Goal: Communication & Community: Answer question/provide support

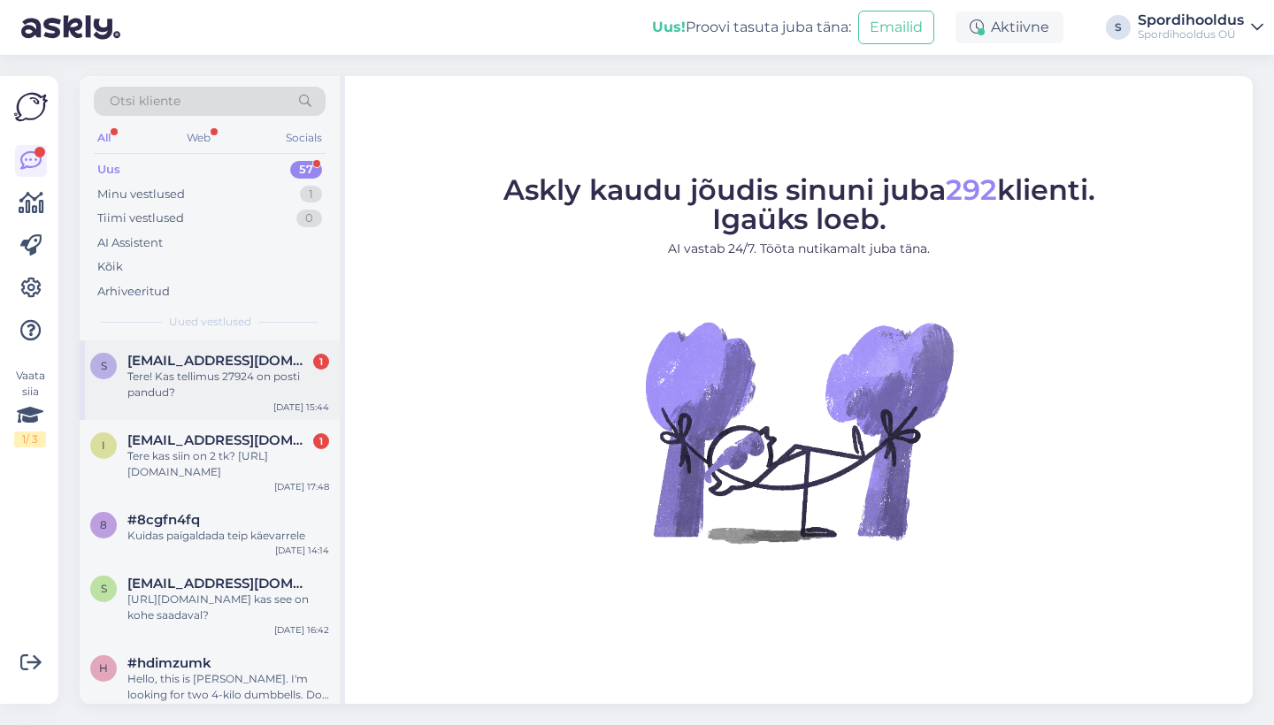
click at [269, 370] on div "Tere! Kas tellimus 27924 on posti pandud?" at bounding box center [228, 385] width 202 height 32
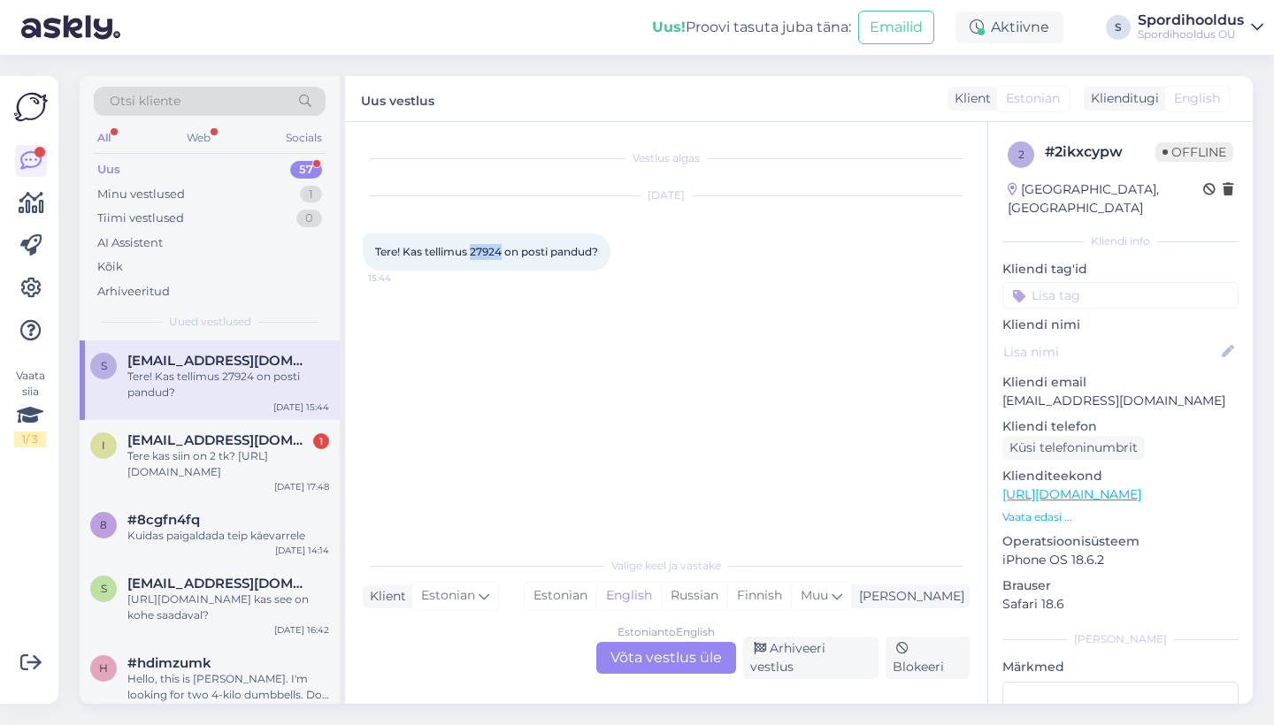
drag, startPoint x: 505, startPoint y: 254, endPoint x: 471, endPoint y: 254, distance: 34.5
click at [471, 254] on span "Tere! Kas tellimus 27924 on posti pandud?" at bounding box center [486, 251] width 223 height 13
click at [639, 658] on div "Estonian to English Võta vestlus üle" at bounding box center [666, 658] width 140 height 32
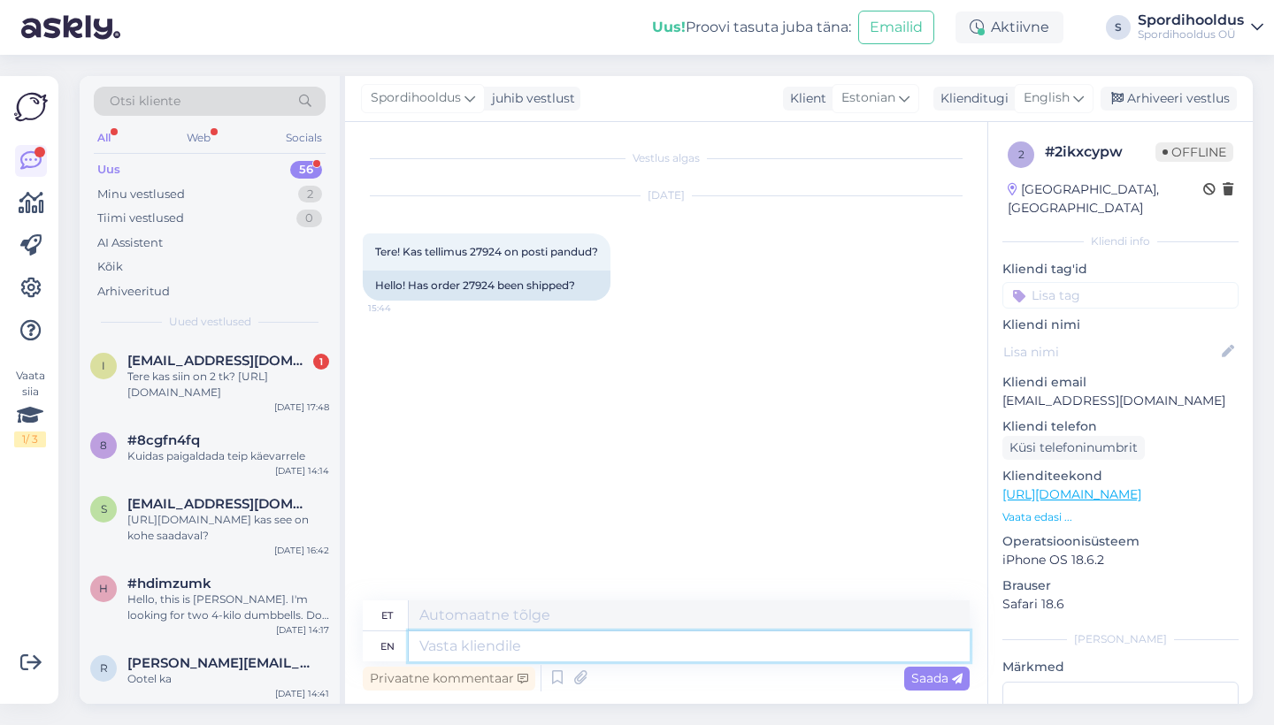
click at [617, 645] on textarea at bounding box center [689, 647] width 561 height 30
type textarea "Tere!"
type textarea "Tere! Meie"
type textarea "Tere! [GEOGRAPHIC_DATA]"
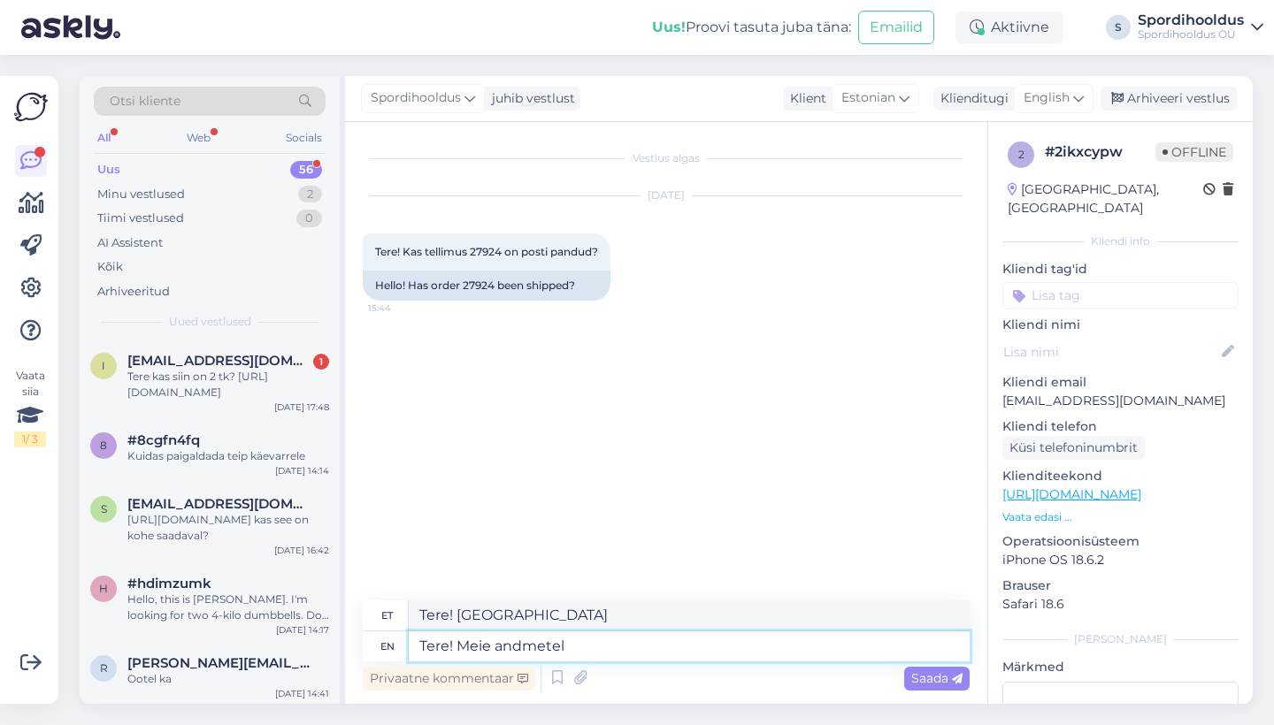
type textarea "Tere! Meie andmetel"
type textarea "Tere! Meie andmed"
type textarea "Tere! Meie andmetel on"
type textarea "Tere! Meie andmed on peal"
type textarea "Tere! Meie andmetel on tellimus"
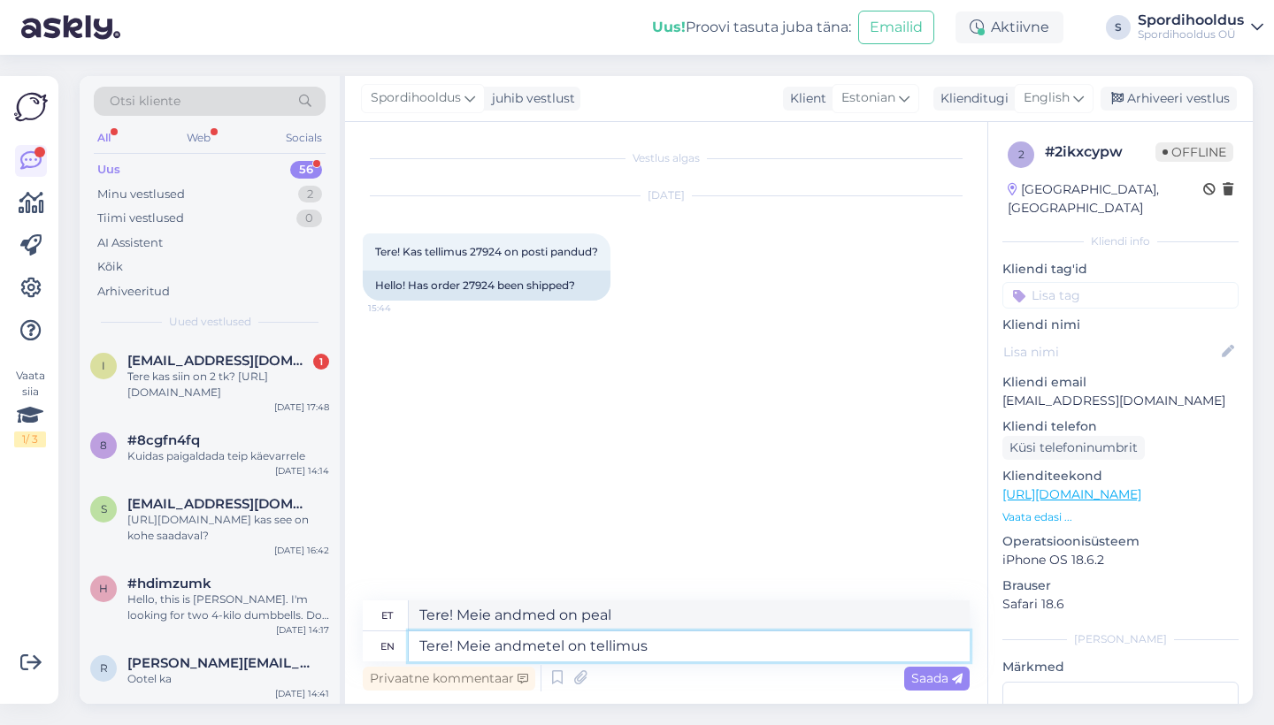
type textarea "Tere! Meie andmetel on tellimus"
type textarea "Tere! Meie andmetel on tellimus [PERSON_NAME]"
type textarea "Tere! Meie andmetel on tellimus [PERSON_NAME],"
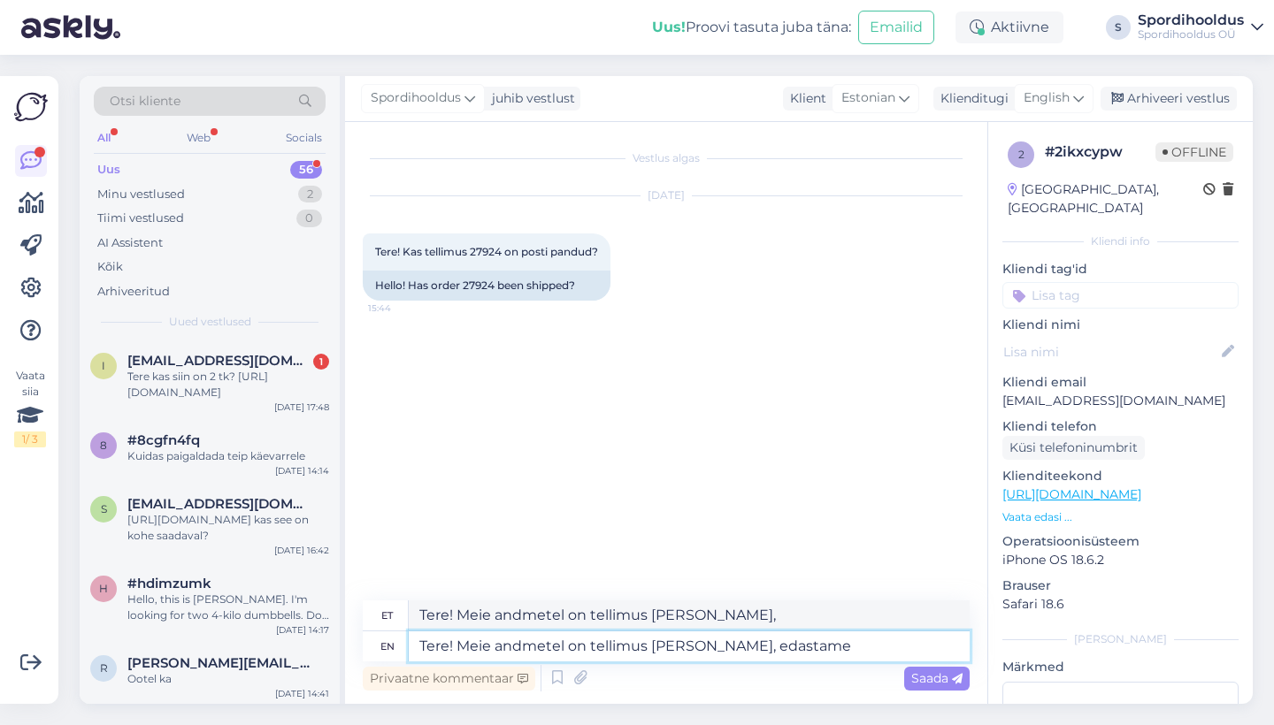
type textarea "Tere! Meie andmetel on tellimus [PERSON_NAME], edastame t"
type textarea "Tere! Meie andmetel on tellimus [PERSON_NAME], edastame"
type textarea "Tere! Meie andmetel on tellimus [PERSON_NAME], edastame teile"
type textarea "Tere! Meie andmetel on tellimus [PERSON_NAME], edastame teile kohe"
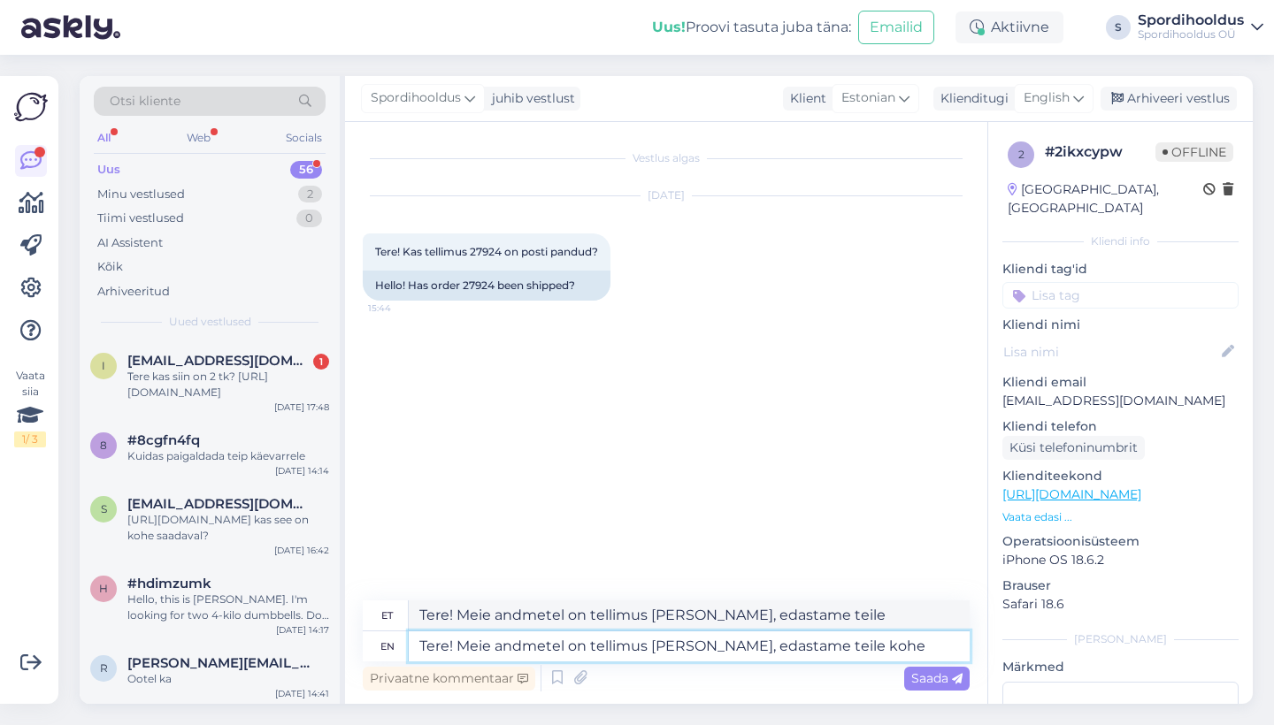
type textarea "Tere! Meie andmetel on tellimus [PERSON_NAME], edastame teile kohe"
type textarea "Tere! Meie andmetel on tellimus [PERSON_NAME], edastame teile kohe ka"
type textarea "Tere! Meie andmetel on tellimus [PERSON_NAME], edastame teile kohe ka jälg"
type textarea "Tere! Meie andmetel on tellimus [PERSON_NAME], edastame teile kohe ka [PERSON_N…"
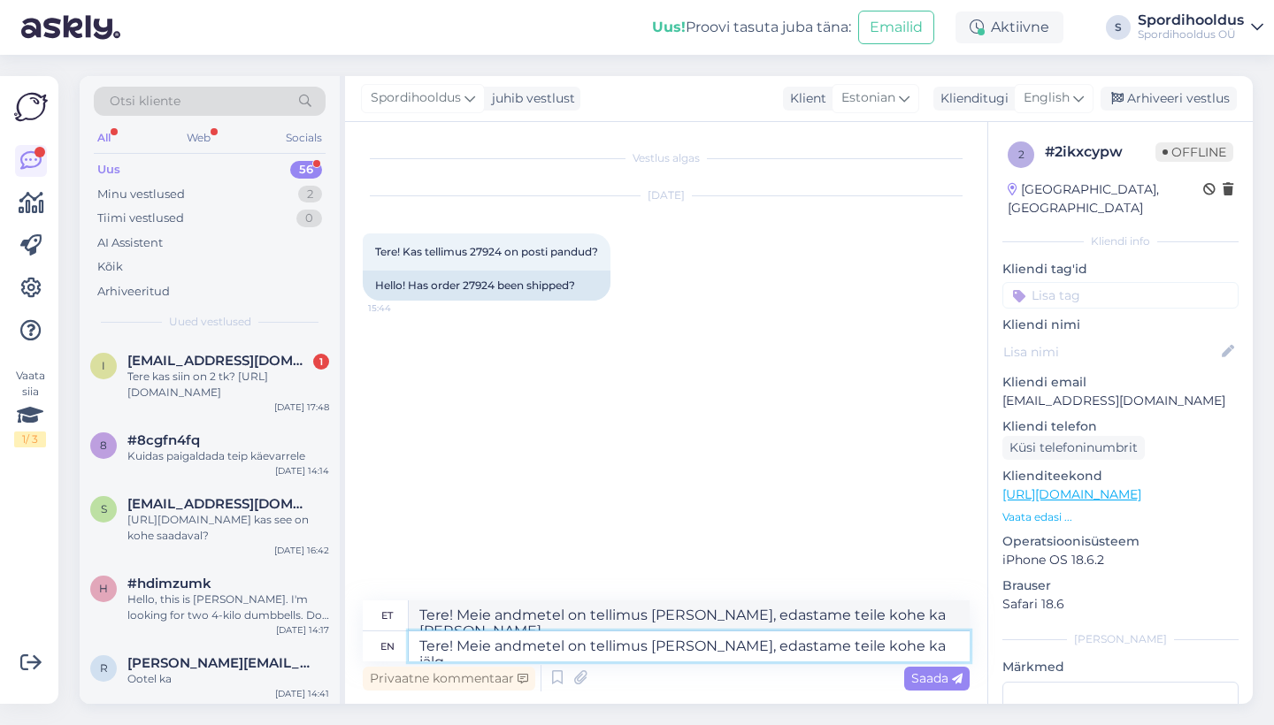
type textarea "Tere! Meie andmetel on tellimus [PERSON_NAME], edastame teile kohe ka jälgi"
type textarea "Tere! Meie andmetel on tellimus [PERSON_NAME], edastame teile kohe ka jälgimisl…"
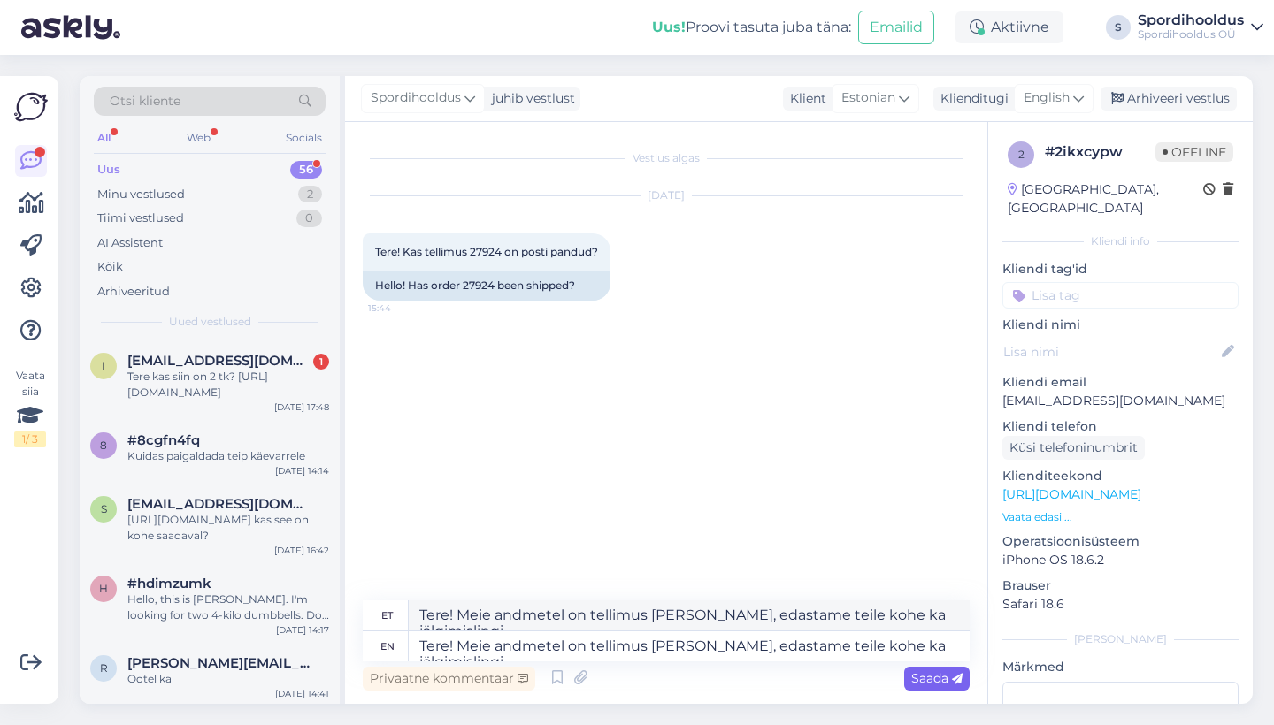
click at [931, 681] on span "Saada" at bounding box center [936, 679] width 51 height 16
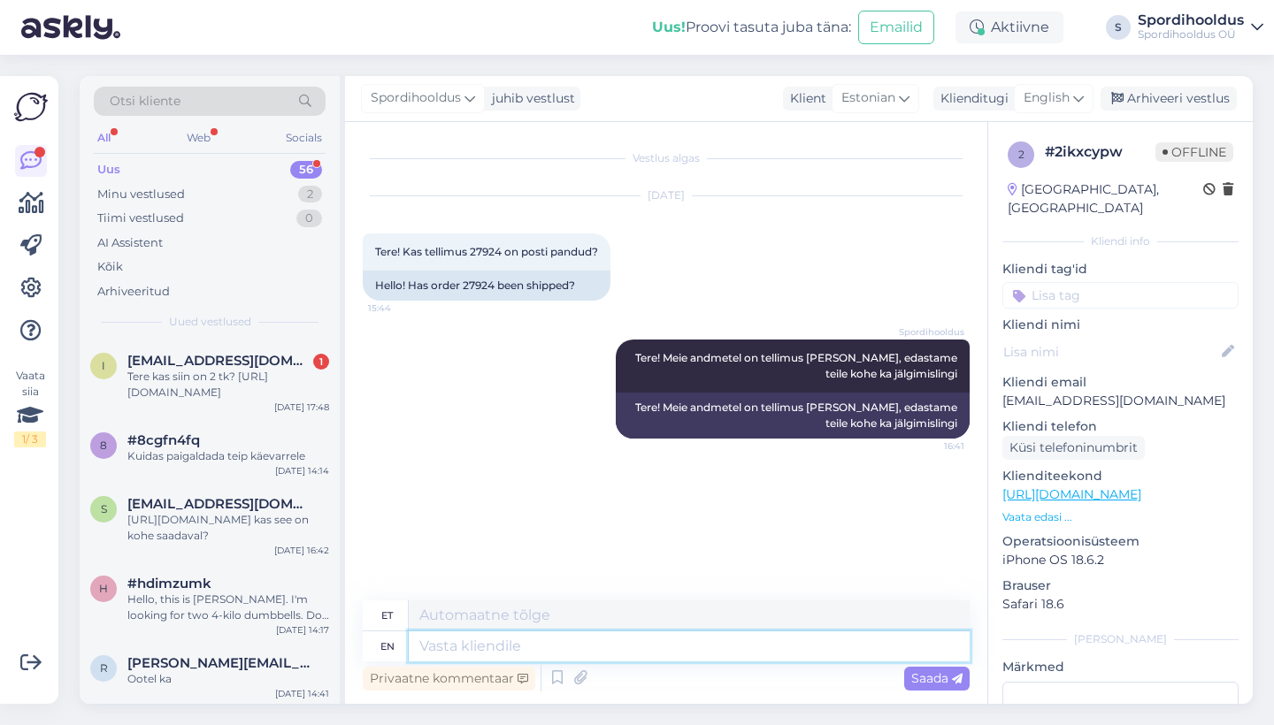
click at [481, 647] on textarea at bounding box center [689, 647] width 561 height 30
paste textarea "[URL][DOMAIN_NAME]"
type textarea "[URL][DOMAIN_NAME]"
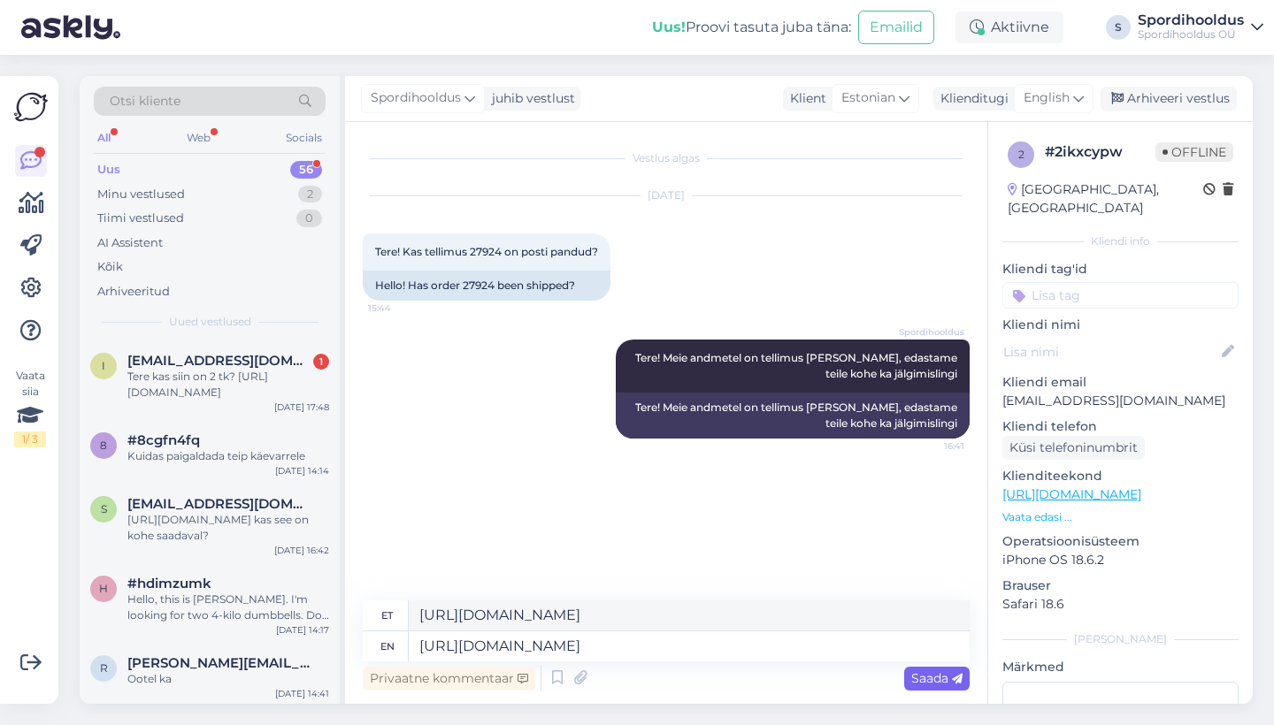
click at [931, 673] on span "Saada" at bounding box center [936, 679] width 51 height 16
